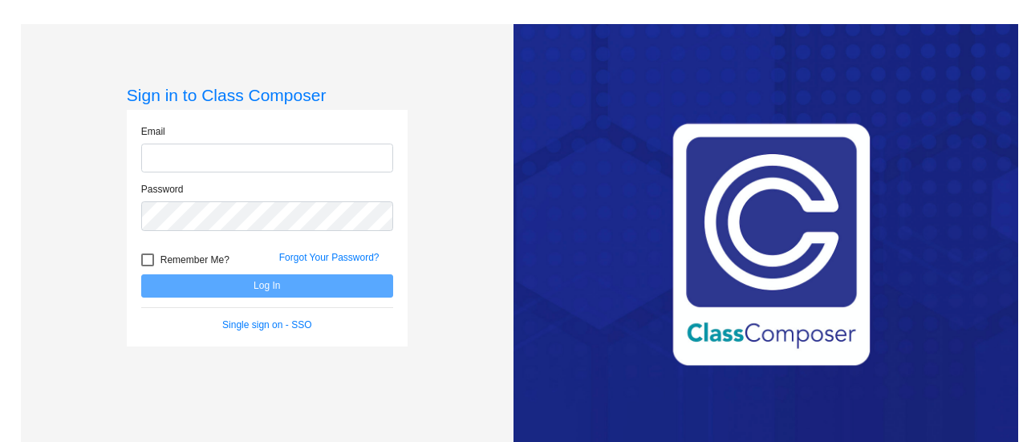
type input "[PERSON_NAME][EMAIL_ADDRESS][PERSON_NAME][DOMAIN_NAME]"
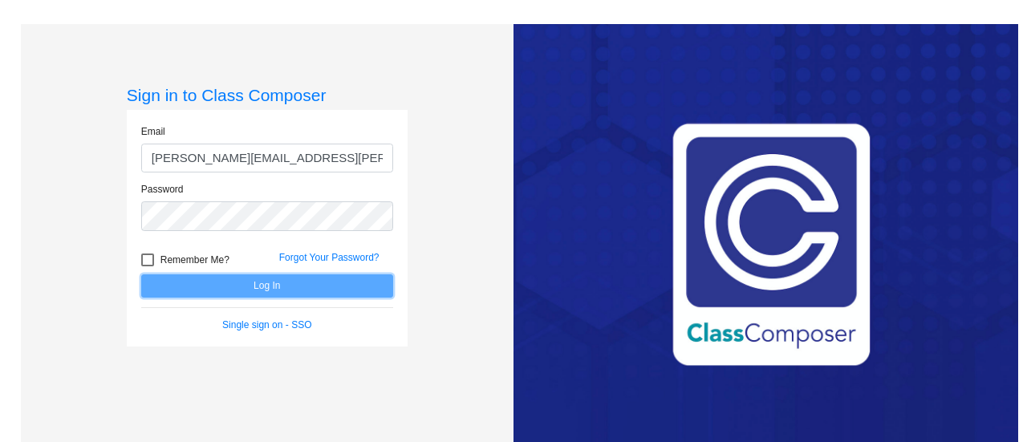
click at [233, 286] on button "Log In" at bounding box center [267, 285] width 252 height 23
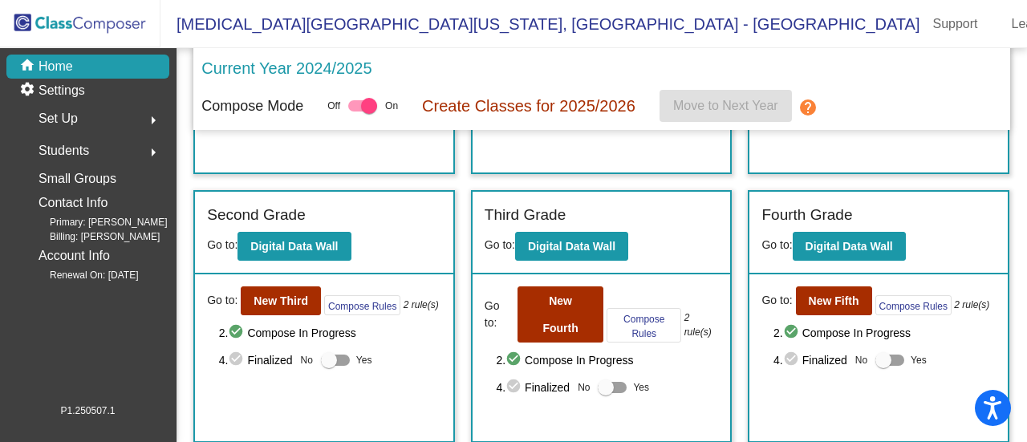
scroll to position [340, 0]
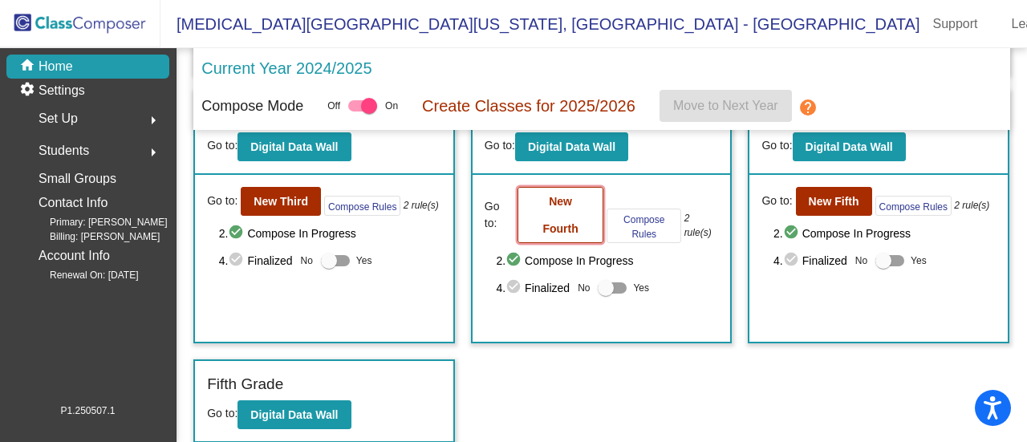
click at [557, 221] on b "New Fourth" at bounding box center [559, 215] width 35 height 40
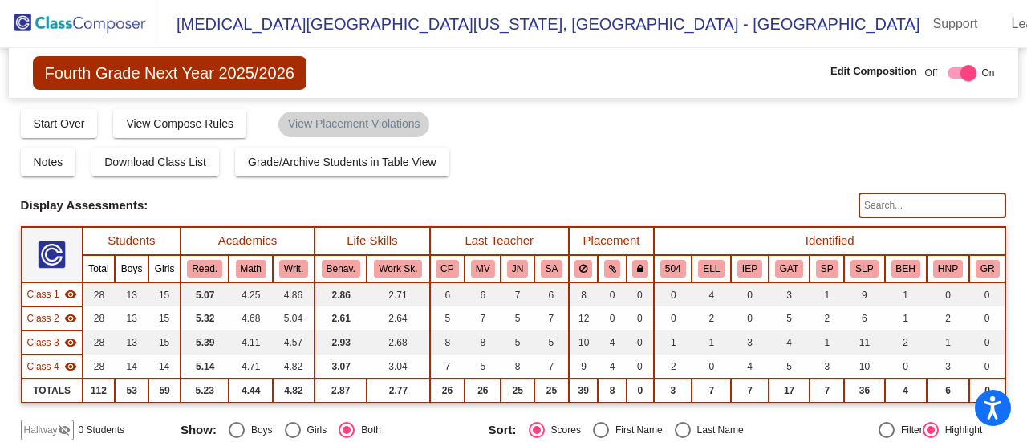
click at [873, 203] on input "text" at bounding box center [932, 205] width 148 height 26
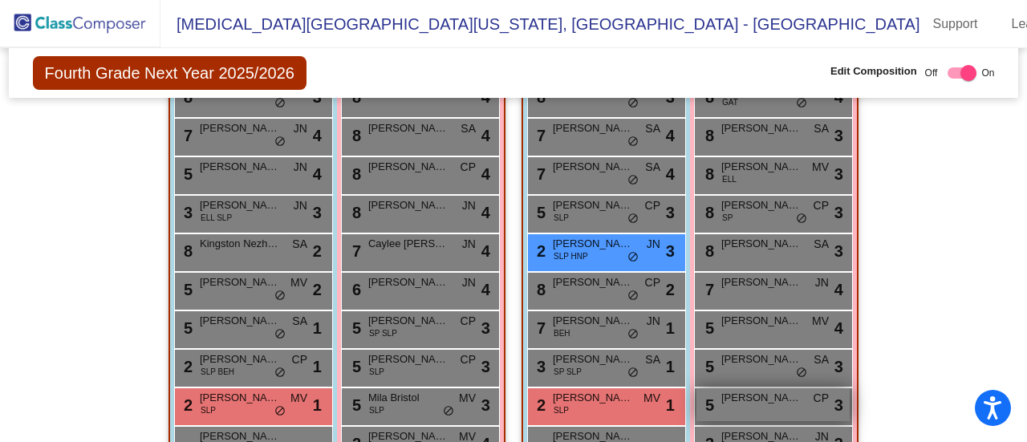
scroll to position [642, 0]
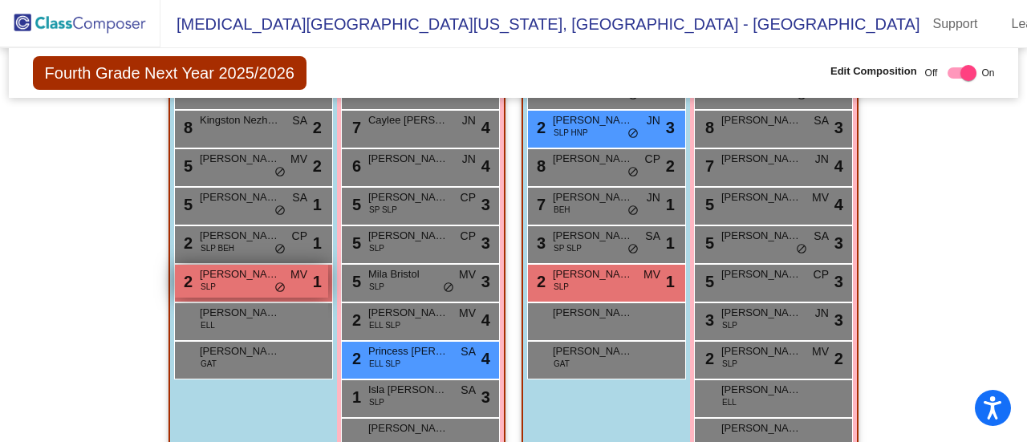
type input "[PERSON_NAME]"
click at [245, 272] on span "[PERSON_NAME]" at bounding box center [240, 274] width 80 height 16
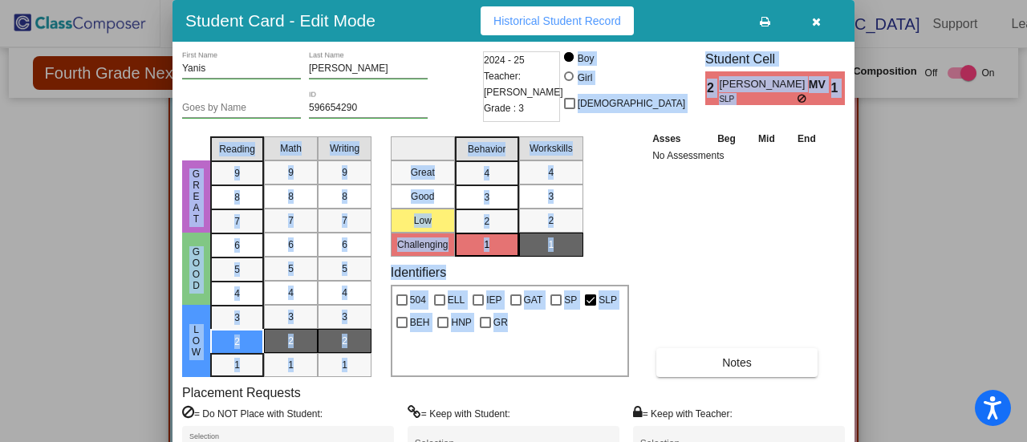
drag, startPoint x: 662, startPoint y: 233, endPoint x: 659, endPoint y: 44, distance: 189.3
click at [659, 44] on div "[PERSON_NAME] First Name [PERSON_NAME] Last Name Goes by Name 596654290 ID 2024…" at bounding box center [513, 278] width 682 height 472
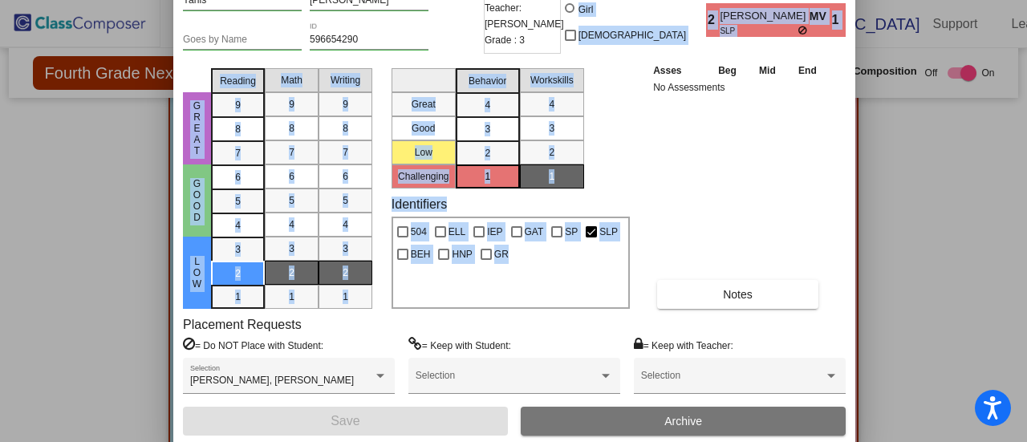
drag, startPoint x: 669, startPoint y: 30, endPoint x: 669, endPoint y: -41, distance: 71.4
click at [669, 0] on html "Accessibility Screen-Reader Guide, Feedback, and Issue Reporting | New window […" at bounding box center [513, 221] width 1027 height 442
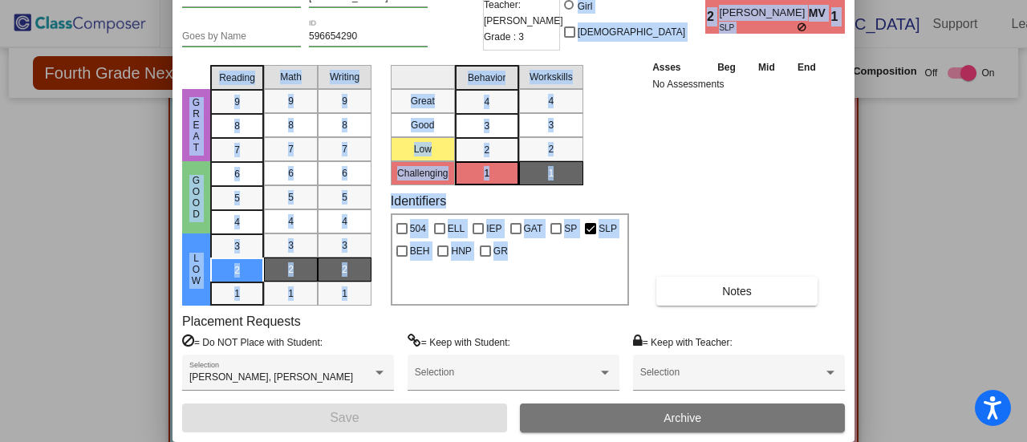
click at [659, 411] on button "Archive" at bounding box center [682, 417] width 325 height 29
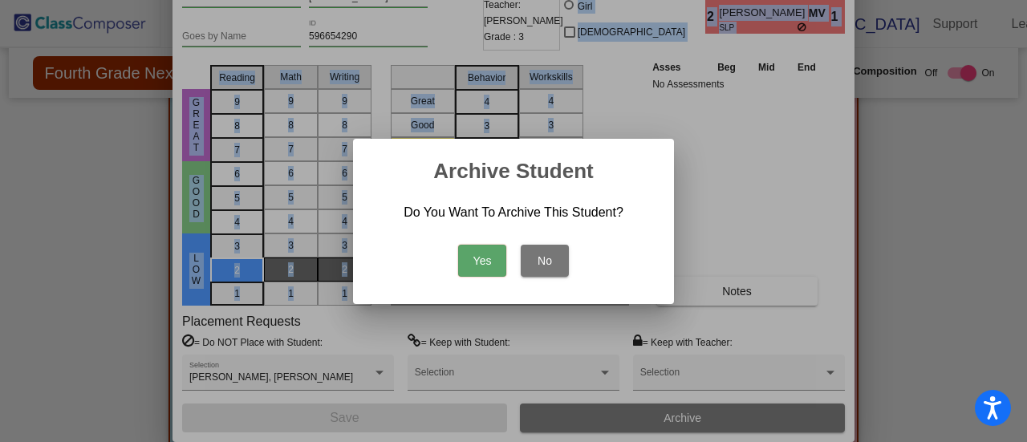
click at [480, 262] on button "Yes" at bounding box center [482, 261] width 48 height 32
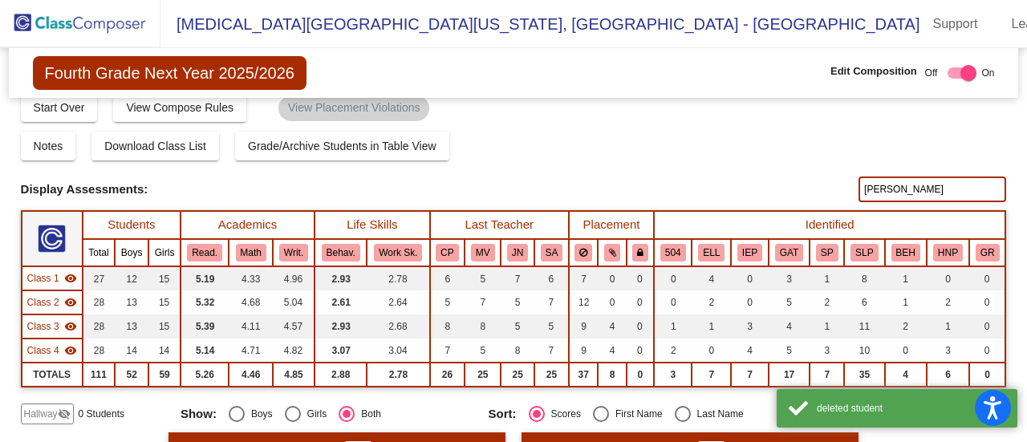
scroll to position [0, 0]
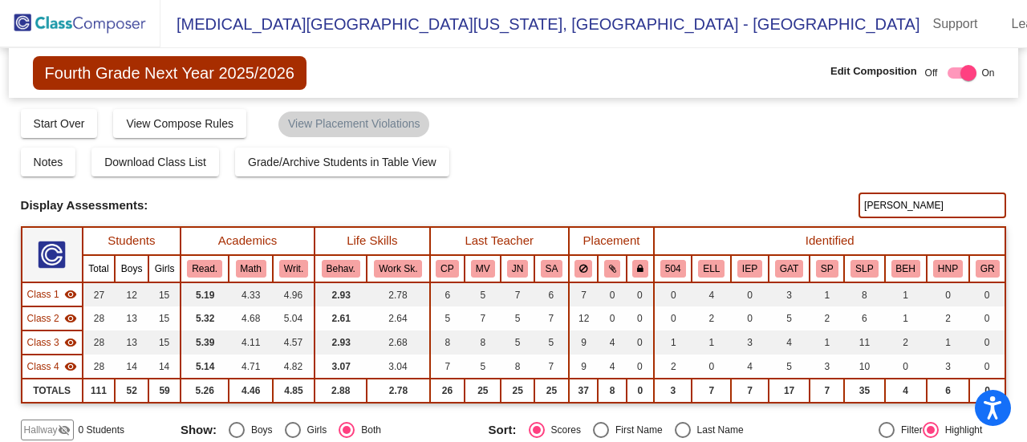
checkbox input "false"
